Goal: Transaction & Acquisition: Purchase product/service

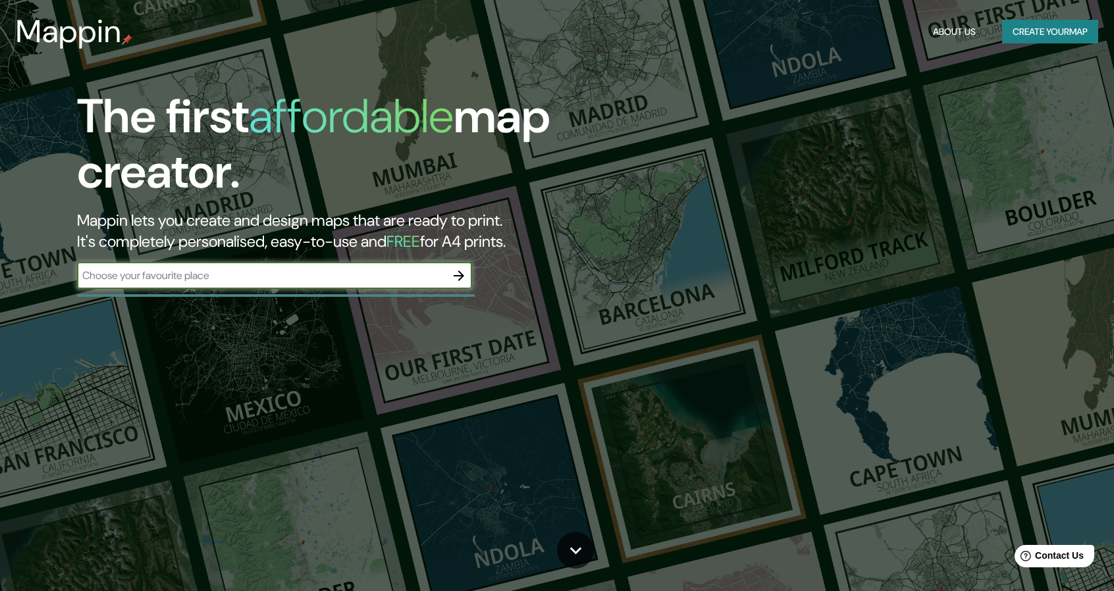
click at [150, 281] on input "text" at bounding box center [261, 275] width 369 height 15
type input "LAMBAYEQUE"
click at [457, 273] on icon "button" at bounding box center [459, 276] width 16 height 16
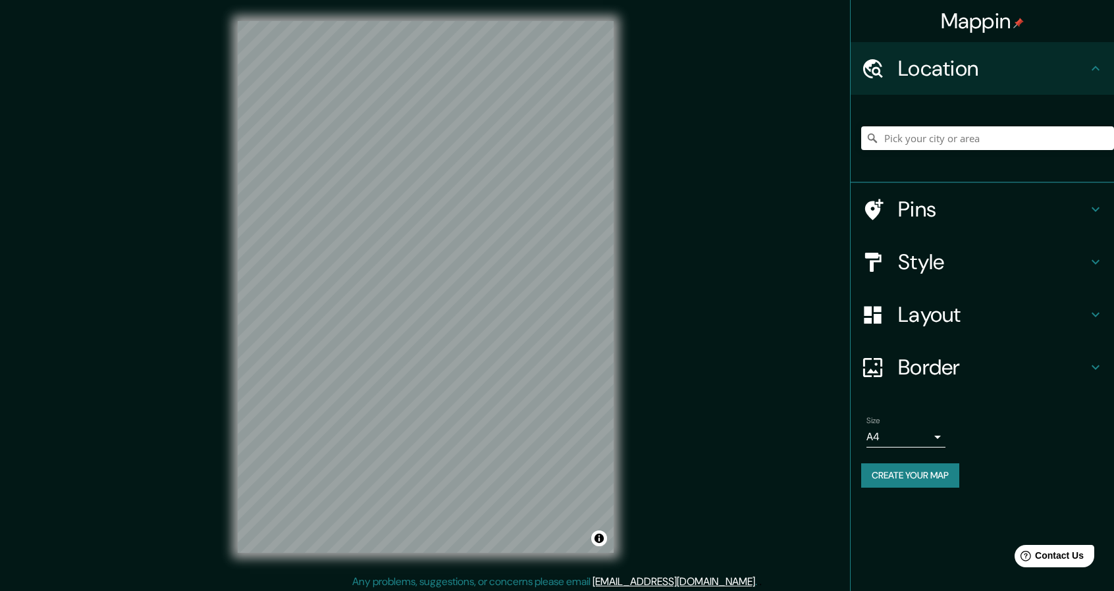
scroll to position [4, 0]
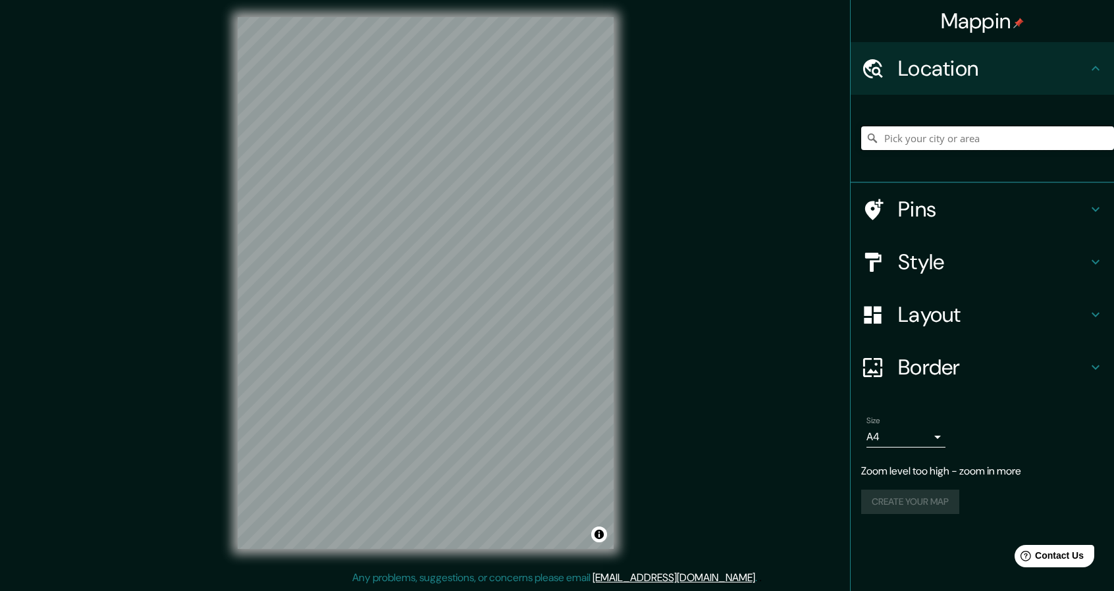
click at [932, 133] on input "Pick your city or area" at bounding box center [987, 138] width 253 height 24
type input "[GEOGRAPHIC_DATA]"
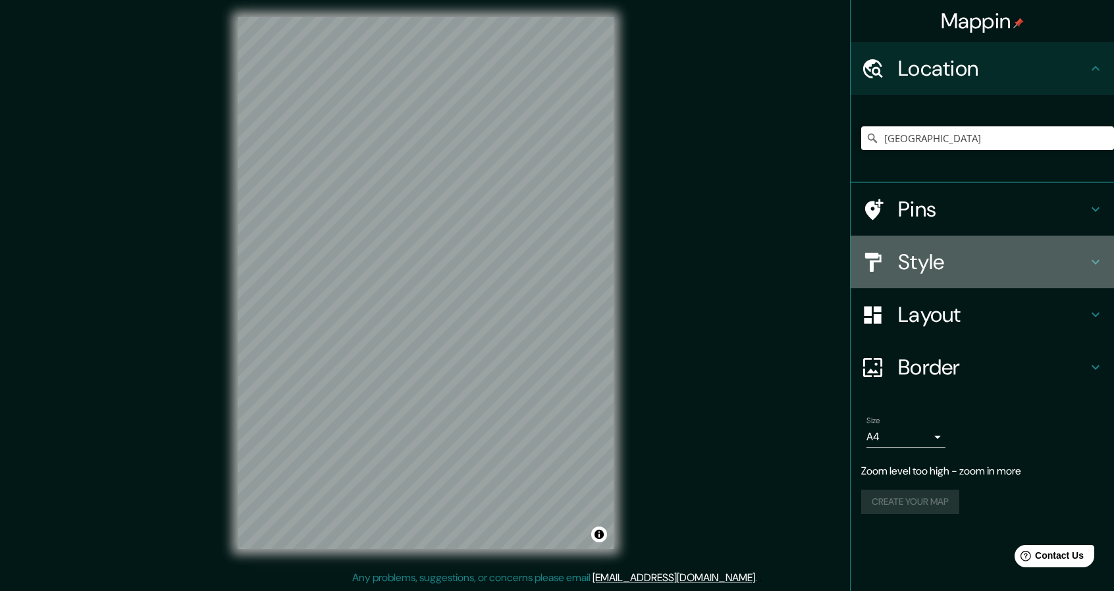
click at [901, 268] on h4 "Style" at bounding box center [993, 262] width 190 height 26
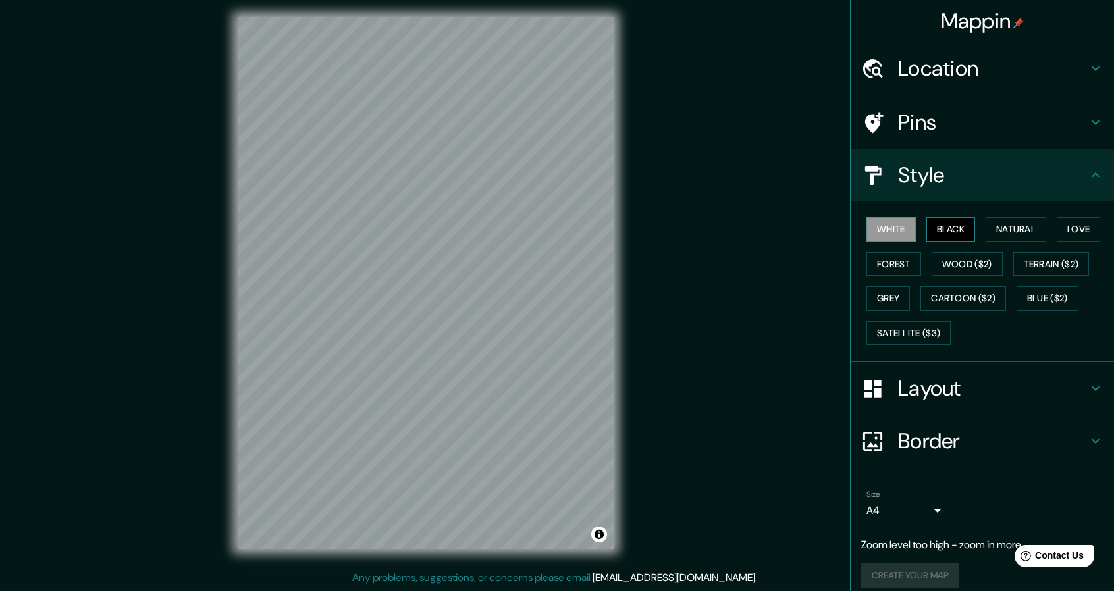
click at [939, 234] on button "Black" at bounding box center [950, 229] width 49 height 24
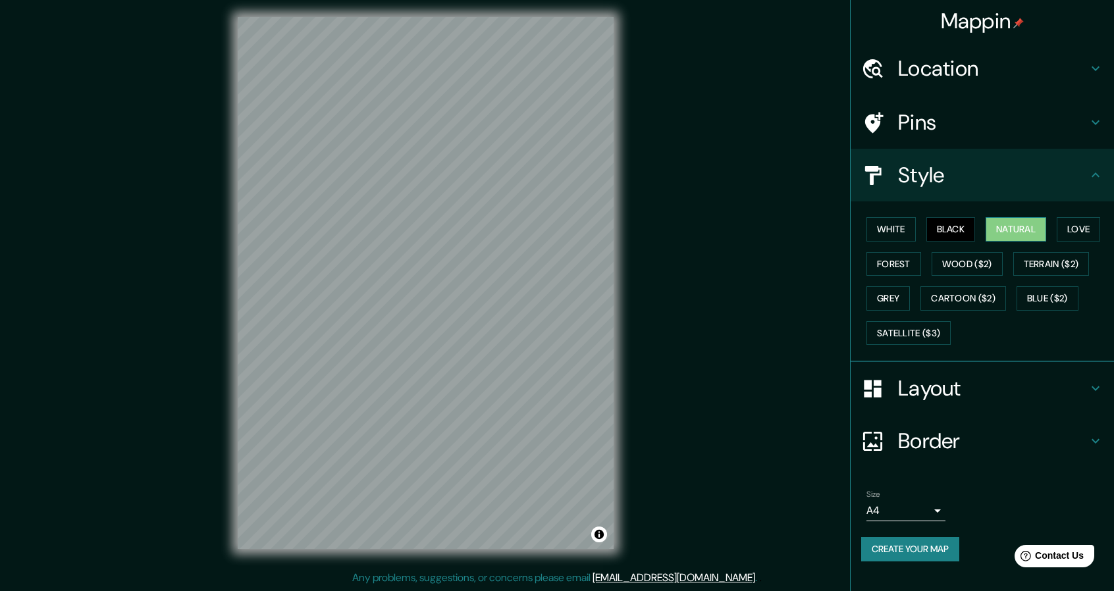
click at [1026, 230] on button "Natural" at bounding box center [1015, 229] width 61 height 24
click at [968, 223] on button "Black" at bounding box center [950, 229] width 49 height 24
